Goal: Information Seeking & Learning: Learn about a topic

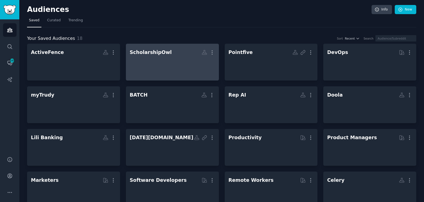
click at [159, 68] on div at bounding box center [172, 66] width 85 height 19
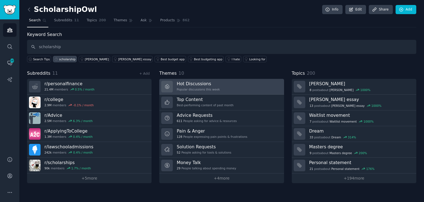
type input "scholarship"
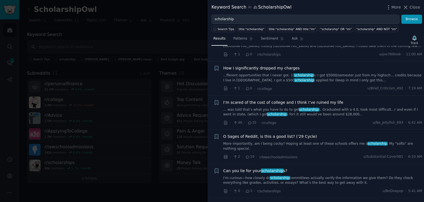
scroll to position [28, 0]
click at [266, 113] on link "... was told that’s what you have to do to get scholarship s. Graduated with a …" at bounding box center [323, 112] width 199 height 10
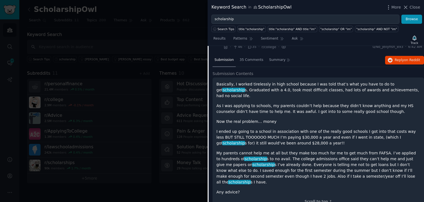
scroll to position [104, 0]
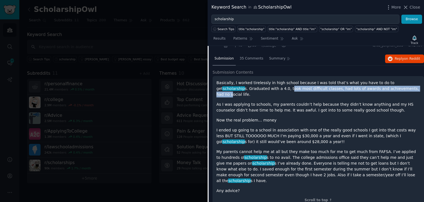
drag, startPoint x: 256, startPoint y: 89, endPoint x: 379, endPoint y: 85, distance: 123.6
click at [379, 85] on p "Basically, I worked tirelessly in high school because I was told that’s what yo…" at bounding box center [319, 88] width 204 height 17
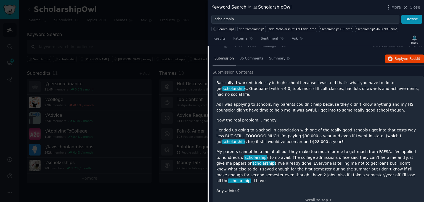
click at [244, 101] on p "As I was applying to schools, my parents couldn’t help because they didn’t know…" at bounding box center [319, 107] width 204 height 12
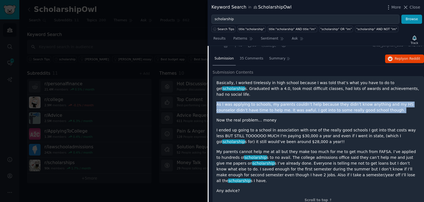
click at [244, 101] on p "As I was applying to schools, my parents couldn’t help because they didn’t know…" at bounding box center [319, 107] width 204 height 12
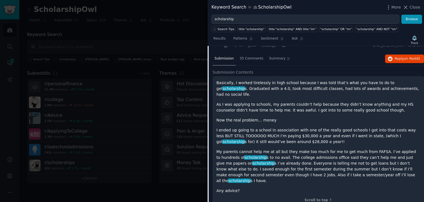
click at [318, 130] on p "I ended up going to a school in association with one of the really good schools…" at bounding box center [319, 135] width 204 height 17
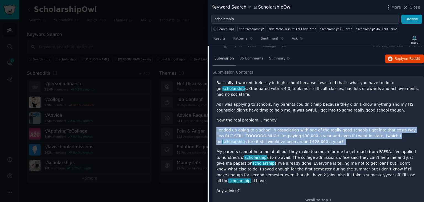
click at [318, 130] on p "I ended up going to a school in association with one of the really good schools…" at bounding box center [319, 135] width 204 height 17
click at [303, 130] on p "I ended up going to a school in association with one of the really good schools…" at bounding box center [319, 135] width 204 height 17
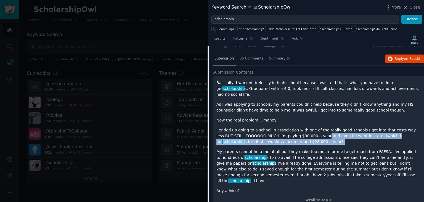
drag, startPoint x: 292, startPoint y: 130, endPoint x: 327, endPoint y: 135, distance: 35.4
click at [327, 135] on p "I ended up going to a school in association with one of the really good schools…" at bounding box center [319, 135] width 204 height 17
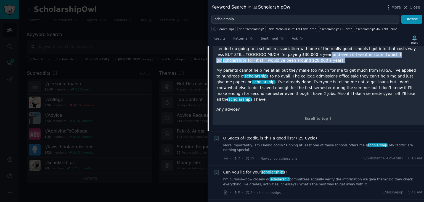
scroll to position [187, 0]
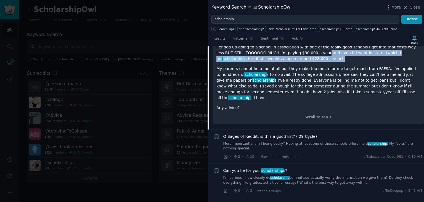
click at [295, 175] on link "I’m curious—how closely do scholarship committees actually verify the informati…" at bounding box center [323, 180] width 199 height 10
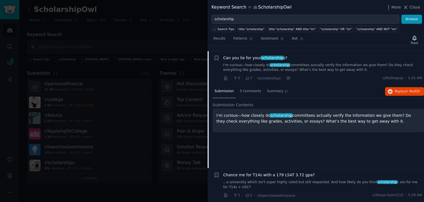
scroll to position [168, 0]
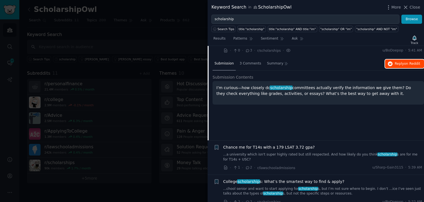
click at [414, 62] on span "on Reddit" at bounding box center [413, 64] width 16 height 4
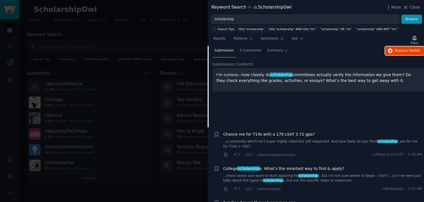
scroll to position [195, 0]
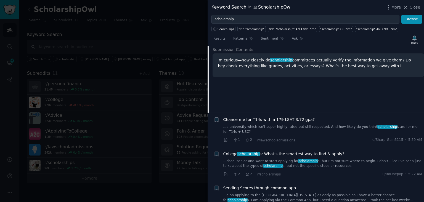
click at [330, 159] on link "...[PERSON_NAME] and want to start applying for scholarship s, but I’m not sure…" at bounding box center [323, 164] width 199 height 10
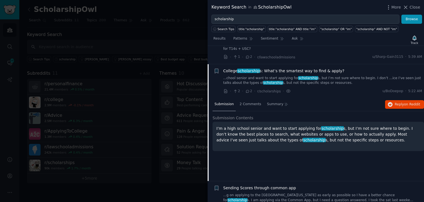
scroll to position [203, 0]
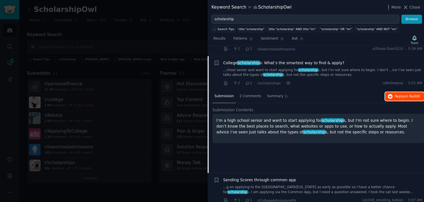
click at [395, 94] on span "Reply on Reddit" at bounding box center [407, 96] width 25 height 5
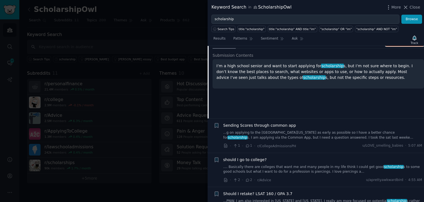
scroll to position [259, 0]
click at [306, 129] on link "...g on applying to the [GEOGRAPHIC_DATA][US_STATE] as early as possible so I h…" at bounding box center [323, 134] width 199 height 10
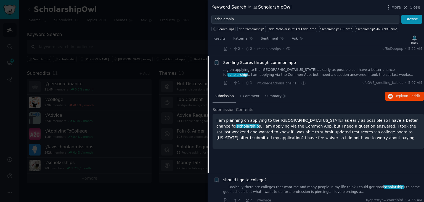
scroll to position [265, 0]
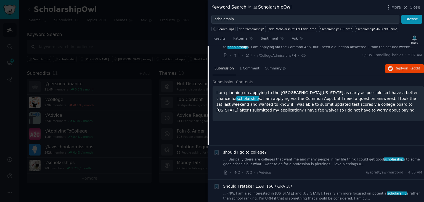
click at [288, 157] on link ".... Basically there are colleges that want me and many people in my life think…" at bounding box center [323, 162] width 199 height 10
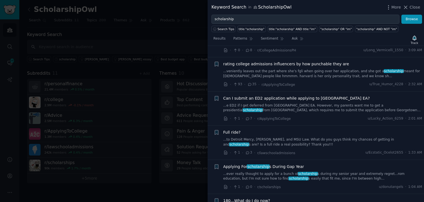
scroll to position [603, 0]
click at [282, 171] on link "...ever really thought to apply for a bunch of scholarship s during my senior y…" at bounding box center [323, 176] width 199 height 10
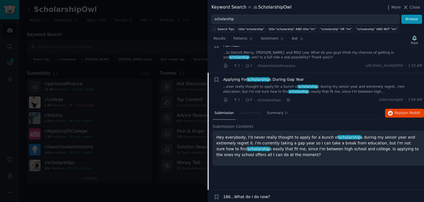
scroll to position [584, 0]
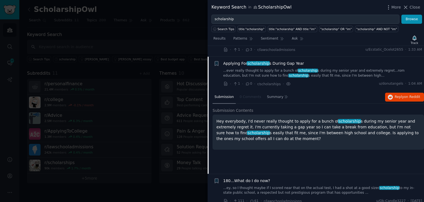
click at [287, 118] on p "Hey everybody, I'd never really thought to apply for a bunch of scholarship s d…" at bounding box center [319, 129] width 204 height 23
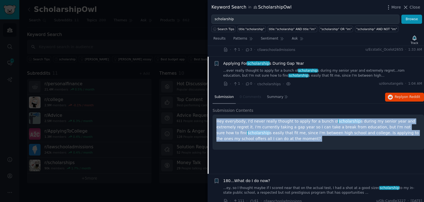
click at [287, 118] on p "Hey everybody, I'd never really thought to apply for a bunch of scholarship s d…" at bounding box center [319, 129] width 204 height 23
click at [336, 118] on p "Hey everybody, I'd never really thought to apply for a bunch of scholarship s d…" at bounding box center [319, 129] width 204 height 23
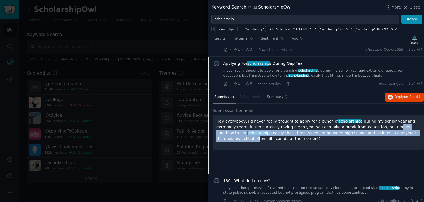
drag, startPoint x: 360, startPoint y: 115, endPoint x: 384, endPoint y: 120, distance: 24.3
click at [384, 120] on p "Hey everybody, I'd never really thought to apply for a bunch of scholarship s d…" at bounding box center [319, 129] width 204 height 23
click at [263, 120] on p "Hey everybody, I'd never really thought to apply for a bunch of scholarship s d…" at bounding box center [319, 129] width 204 height 23
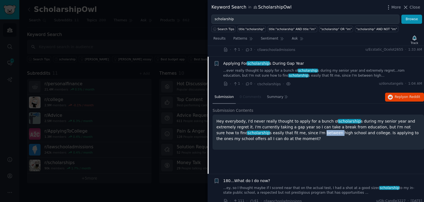
click at [263, 120] on p "Hey everybody, I'd never really thought to apply for a bunch of scholarship s d…" at bounding box center [319, 129] width 204 height 23
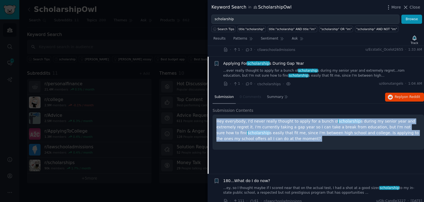
click at [263, 120] on p "Hey everybody, I'd never really thought to apply for a bunch of scholarship s d…" at bounding box center [319, 129] width 204 height 23
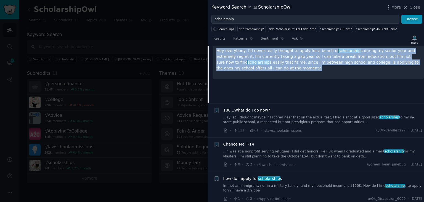
scroll to position [667, 0]
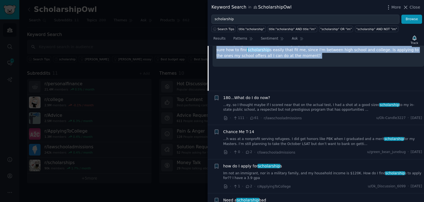
click at [278, 171] on link "Im not an immigrant, nor in a military family, and my household income is $120K…" at bounding box center [323, 176] width 199 height 10
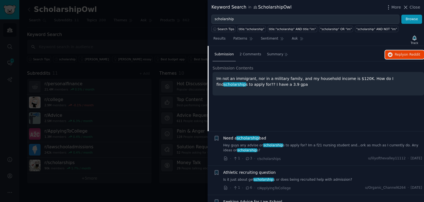
scroll to position [741, 0]
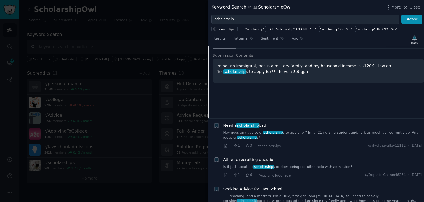
click at [294, 130] on link "Hey guys any advise on scholarship s to apply for? Im a f21 nursing student and…" at bounding box center [323, 135] width 199 height 10
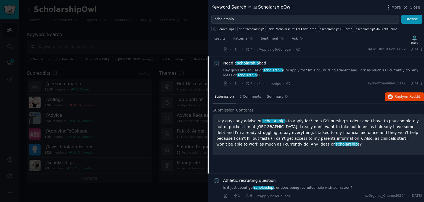
scroll to position [720, 0]
click at [401, 94] on span "Reply on Reddit" at bounding box center [407, 96] width 25 height 5
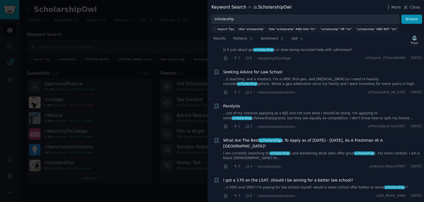
scroll to position [858, 0]
click at [303, 151] on link "I am currently searching for scholarship s and wondering what sites offer great…" at bounding box center [323, 156] width 199 height 10
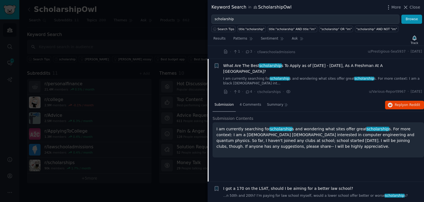
scroll to position [852, 0]
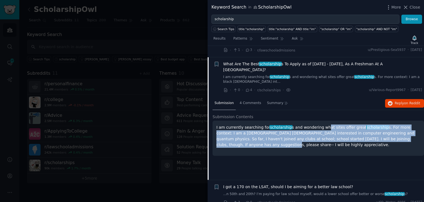
drag, startPoint x: 318, startPoint y: 110, endPoint x: 396, endPoint y: 121, distance: 79.2
click at [396, 124] on p "I am currently searching for scholarship s and wondering what sites offer great…" at bounding box center [319, 135] width 204 height 23
click at [300, 124] on p "I am currently searching for scholarship s and wondering what sites offer great…" at bounding box center [319, 135] width 204 height 23
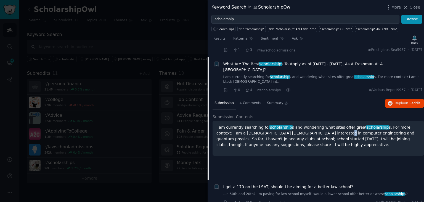
click at [300, 124] on p "I am currently searching for scholarship s and wondering what sites offer great…" at bounding box center [319, 135] width 204 height 23
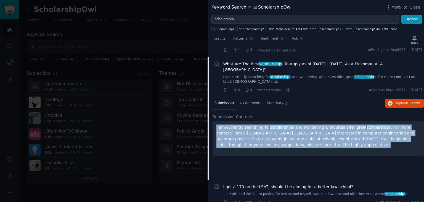
click at [300, 124] on p "I am currently searching for scholarship s and wondering what sites offer great…" at bounding box center [319, 135] width 204 height 23
click at [398, 101] on span "Reply on Reddit" at bounding box center [407, 103] width 25 height 5
